Goal: Task Accomplishment & Management: Use online tool/utility

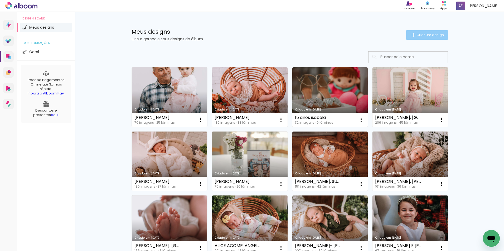
click at [419, 35] on span "Criar um design" at bounding box center [429, 34] width 27 height 3
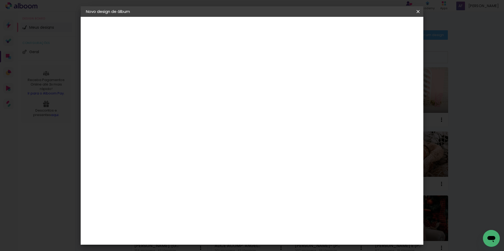
click at [172, 70] on input at bounding box center [172, 71] width 0 height 8
type input "JOCILENE E [PERSON_NAME]"
type paper-input "JOCILENE E [PERSON_NAME]"
type input "JOCILENE E [PERSON_NAME]"
click at [226, 32] on paper-button "Avançar" at bounding box center [213, 27] width 26 height 9
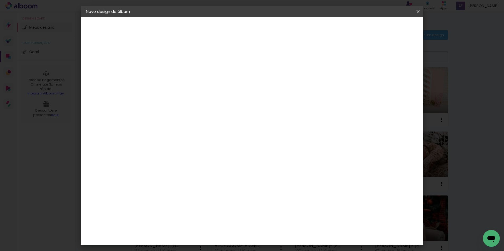
click at [181, 89] on paper-input-container "País de atuação Brasil" at bounding box center [180, 84] width 46 height 12
click at [187, 101] on input at bounding box center [180, 100] width 43 height 7
click at [164, 102] on input at bounding box center [180, 100] width 43 height 7
type input "F1"
type paper-input "F1"
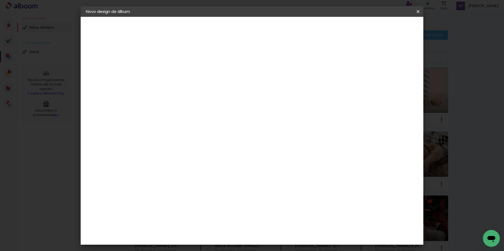
click at [257, 83] on paper-item "Tamanho Livre" at bounding box center [233, 80] width 47 height 12
click at [0, 0] on slot "Avançar" at bounding box center [0, 0] width 0 height 0
click at [385, 28] on span "Iniciar design" at bounding box center [373, 28] width 24 height 4
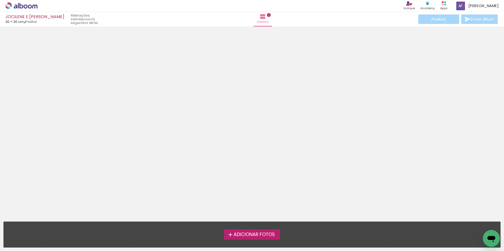
click at [246, 233] on span "Adicionar Fotos" at bounding box center [253, 235] width 41 height 5
click at [0, 0] on input "file" at bounding box center [0, 0] width 0 height 0
